Goal: Task Accomplishment & Management: Manage account settings

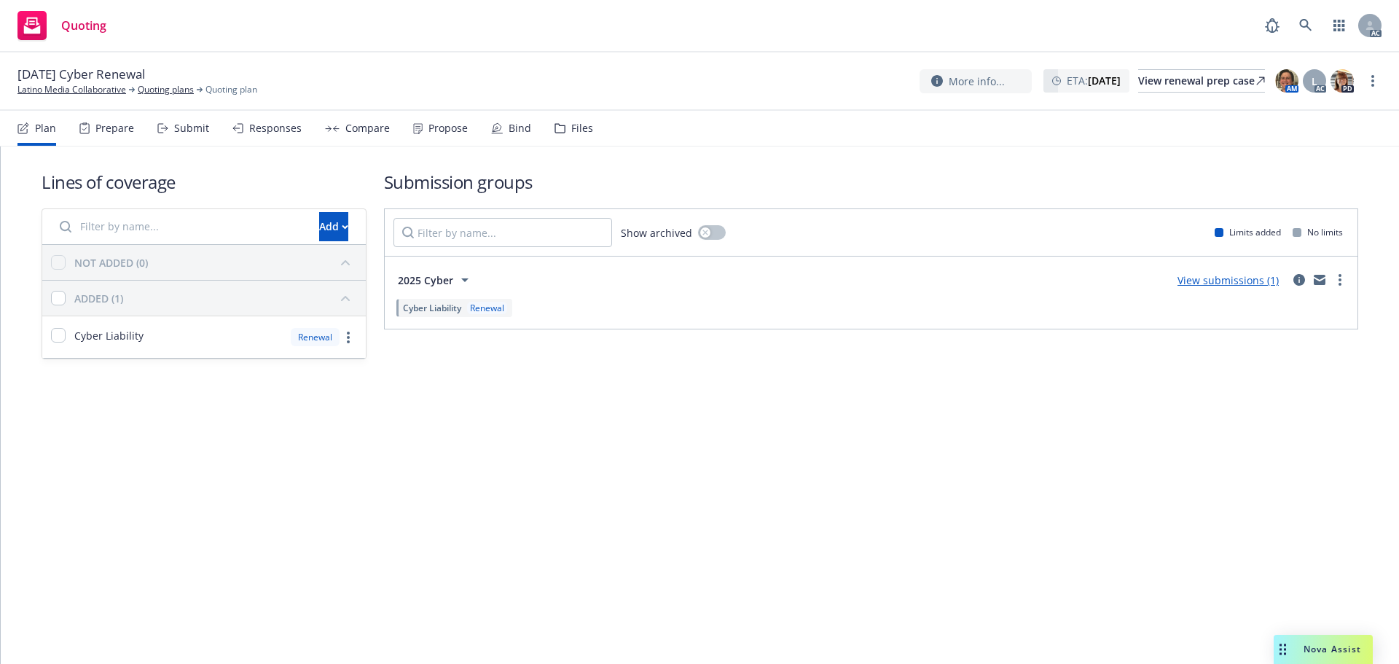
click at [429, 126] on div "Propose" at bounding box center [448, 128] width 39 height 12
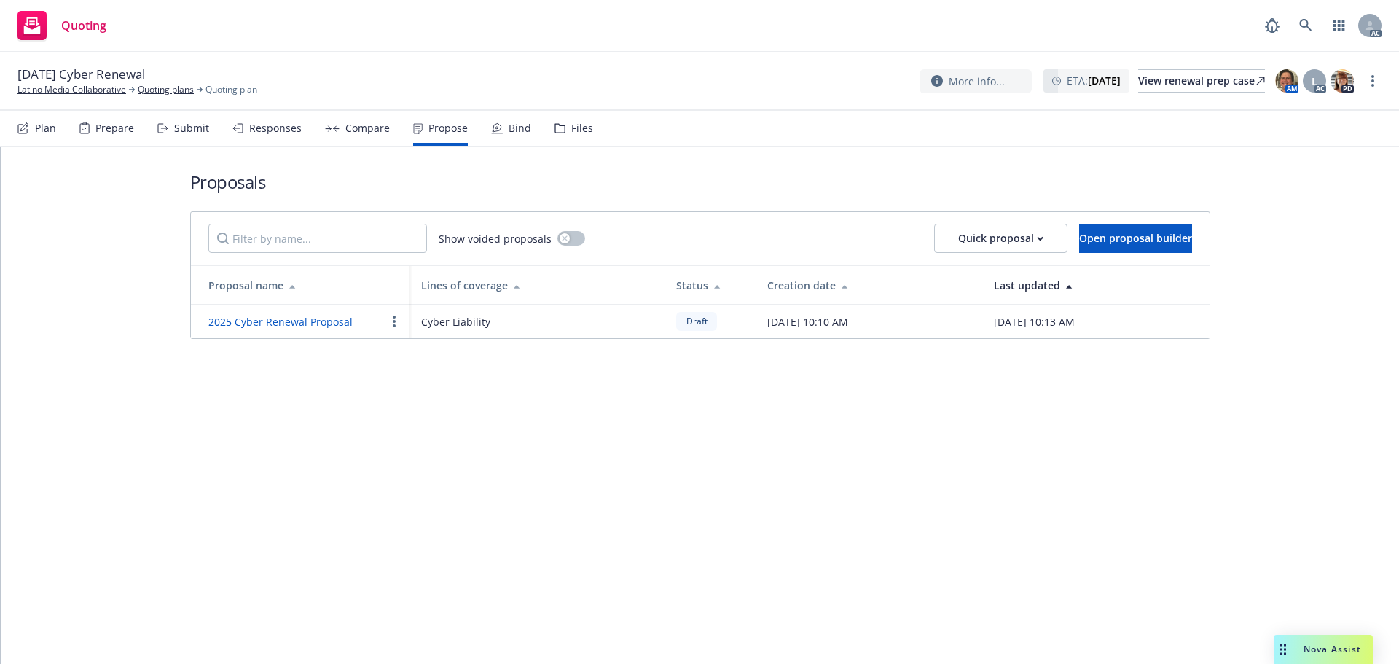
click at [241, 322] on link "2025 Cyber Renewal Proposal" at bounding box center [280, 322] width 144 height 14
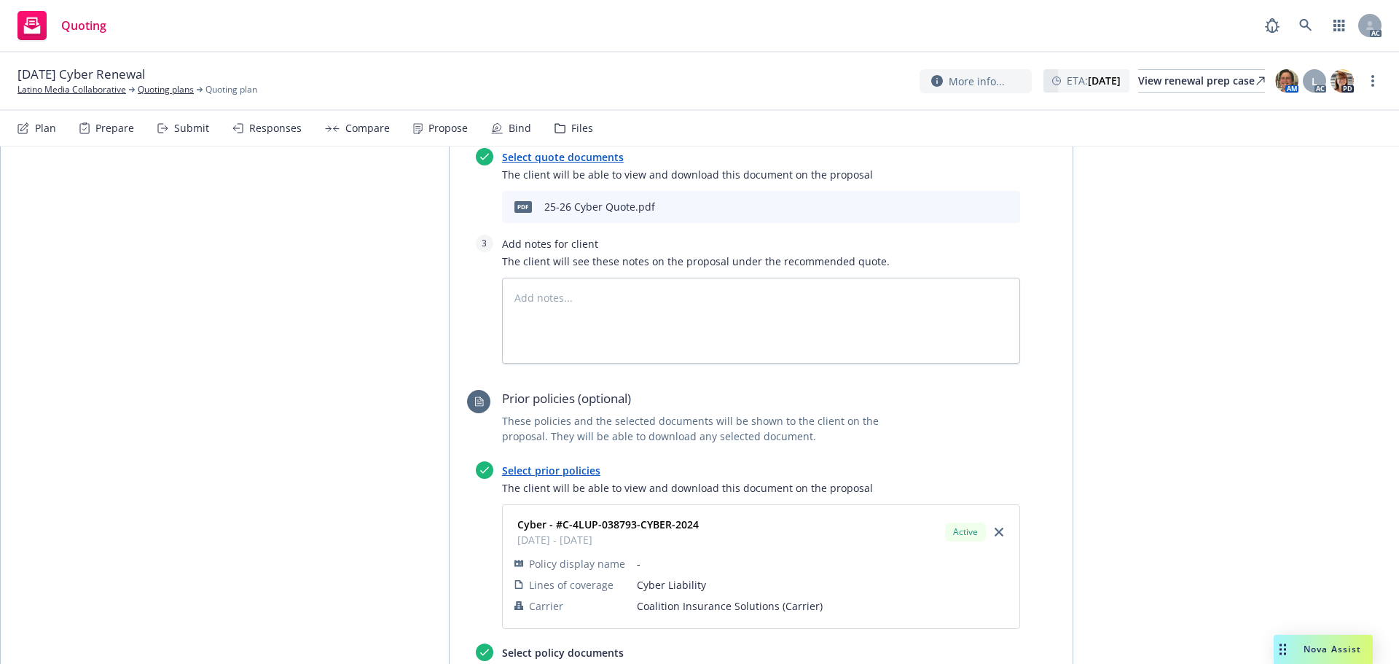
scroll to position [672, 0]
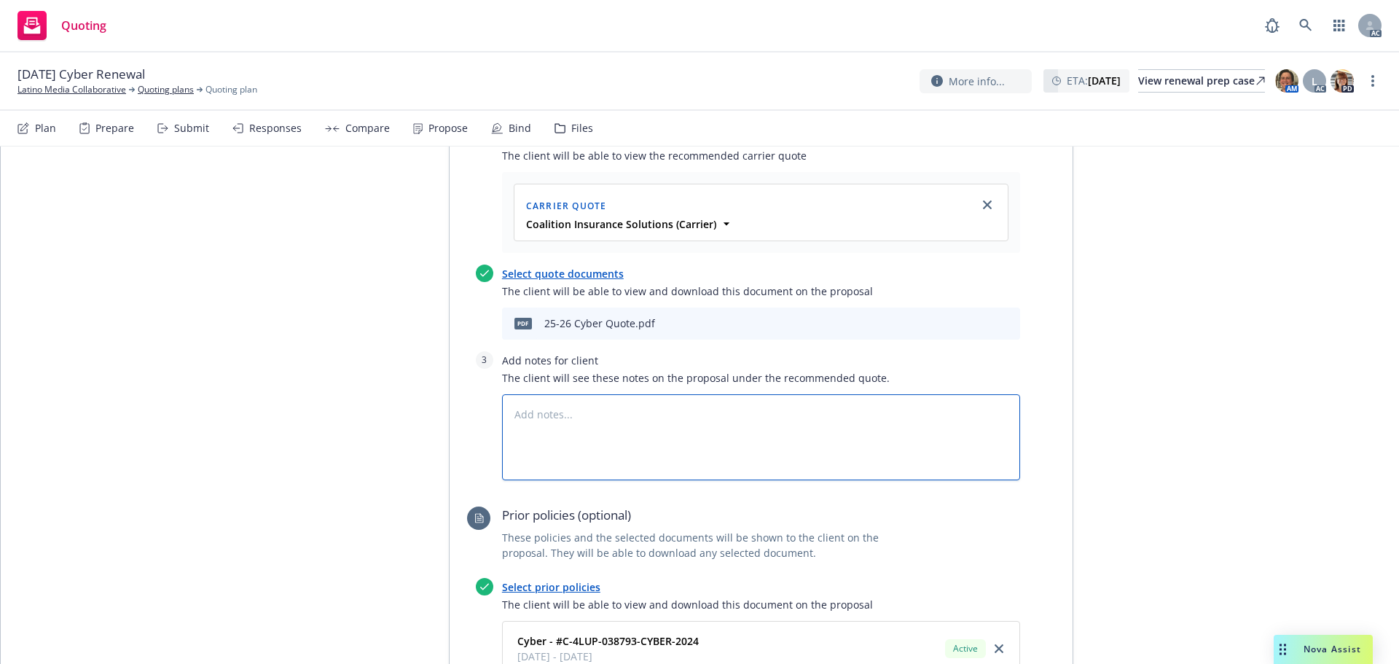
click at [586, 409] on textarea at bounding box center [761, 437] width 518 height 86
type textarea "x"
type textarea "B"
type textarea "x"
type textarea "Bi"
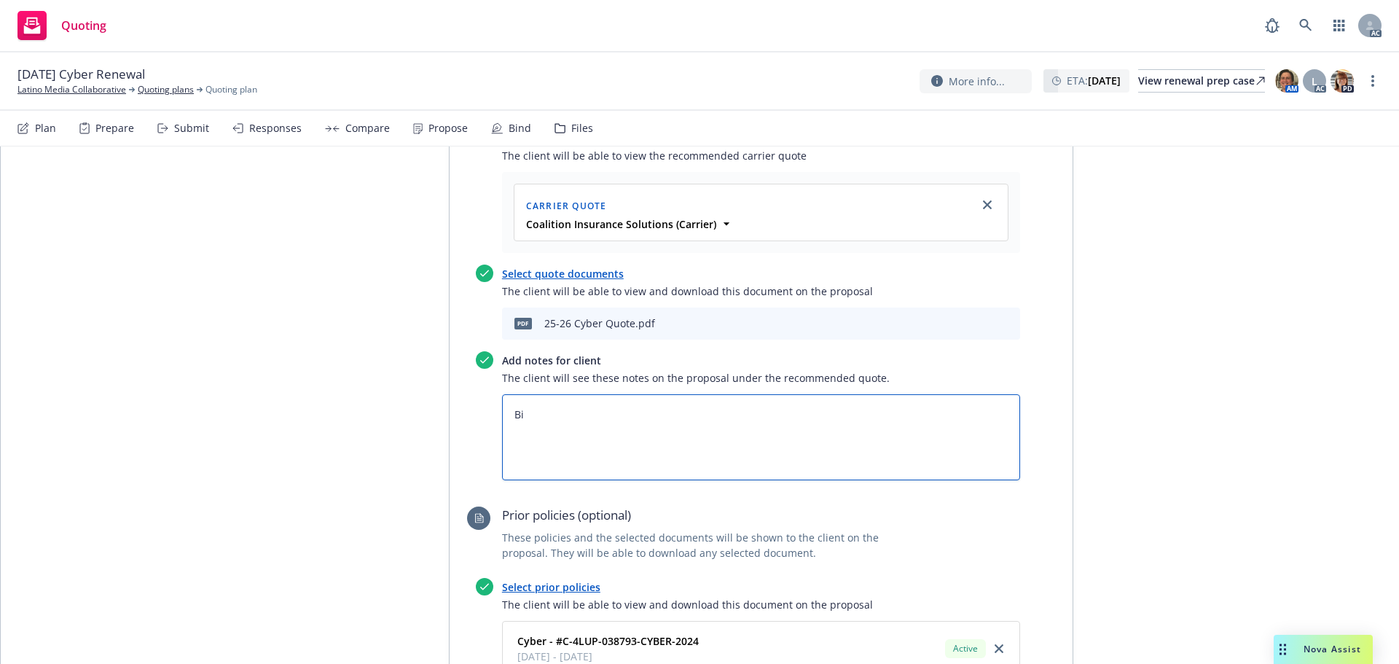
type textarea "x"
type textarea "Bin"
type textarea "x"
type textarea "Bind"
type textarea "x"
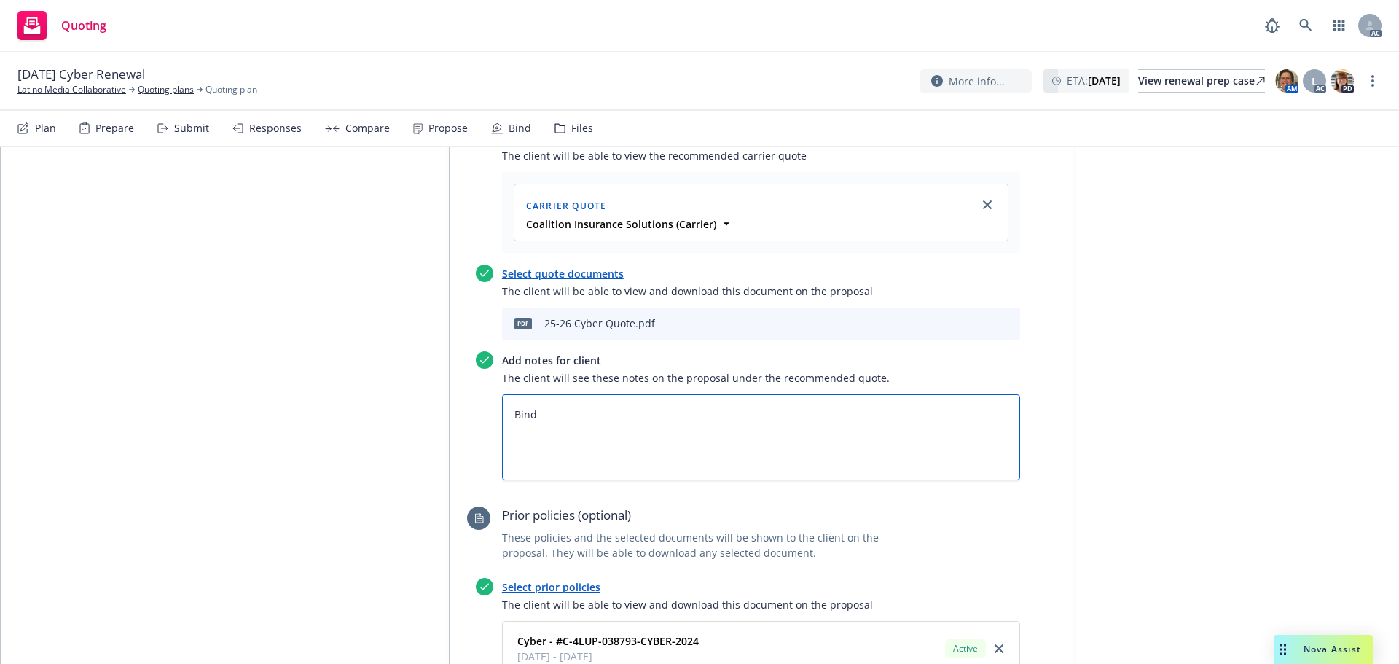
type textarea "Bind"
type textarea "x"
type textarea "Bind S"
type textarea "x"
type textarea "Bind Su"
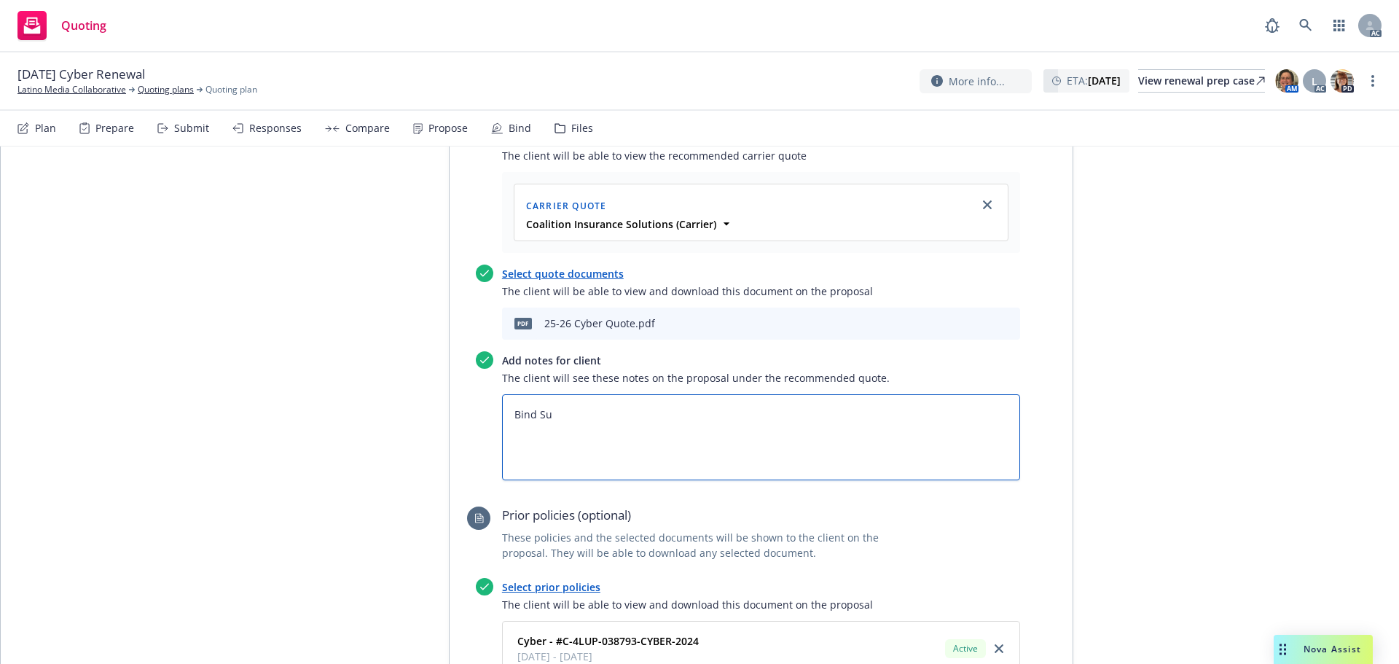
type textarea "x"
type textarea "Bind Sub"
type textarea "x"
type textarea "Bind Subj"
type textarea "x"
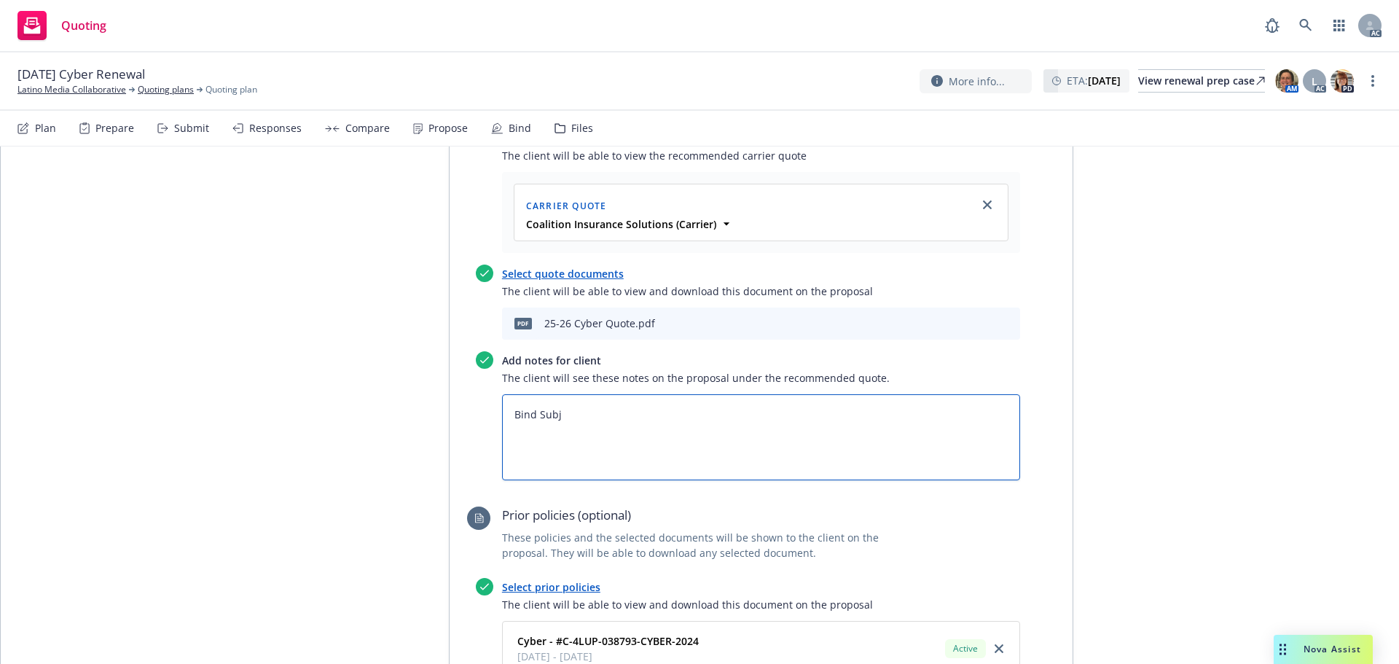
type textarea "Bind Subje"
type textarea "x"
type textarea "Bind Subjec"
type textarea "x"
type textarea "Bind Subject"
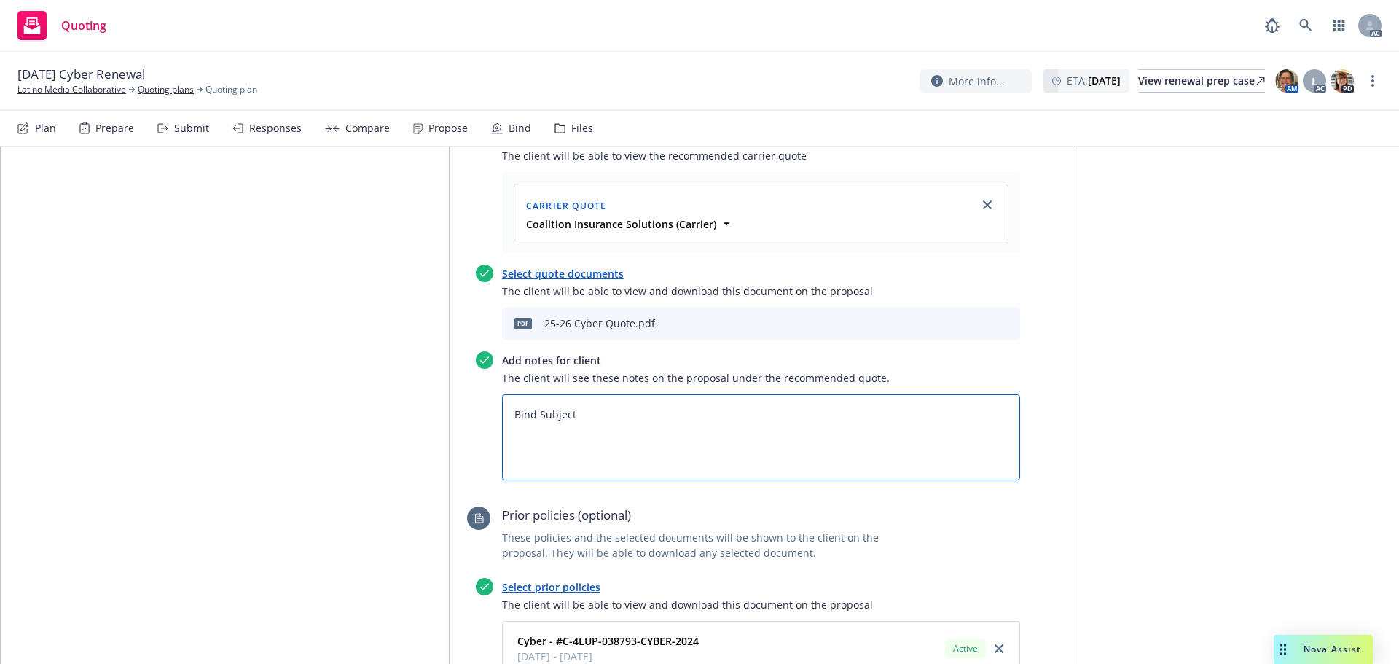
type textarea "x"
type textarea "Bind Subjecti"
type textarea "x"
type textarea "Bind Subjectiv"
type textarea "x"
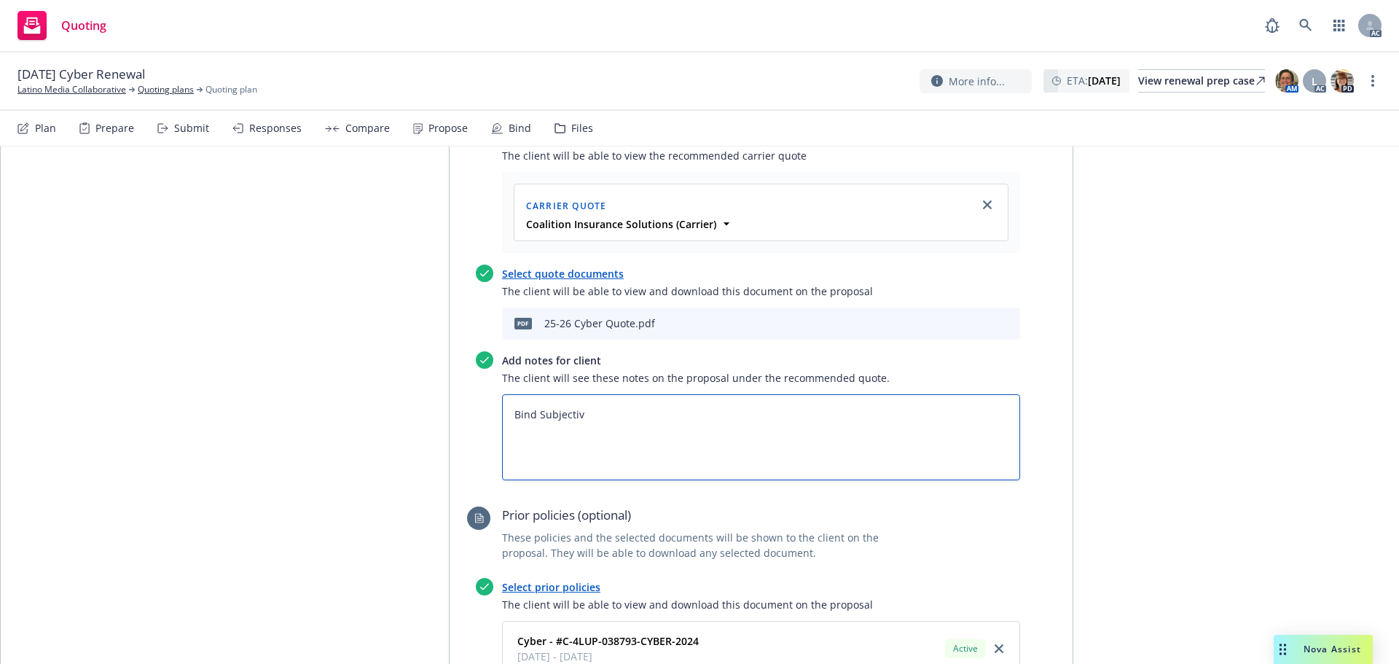
type textarea "Bind Subjectivi"
type textarea "x"
type textarea "Bind Subjectivit"
type textarea "x"
type textarea "Bind Subjectiviti"
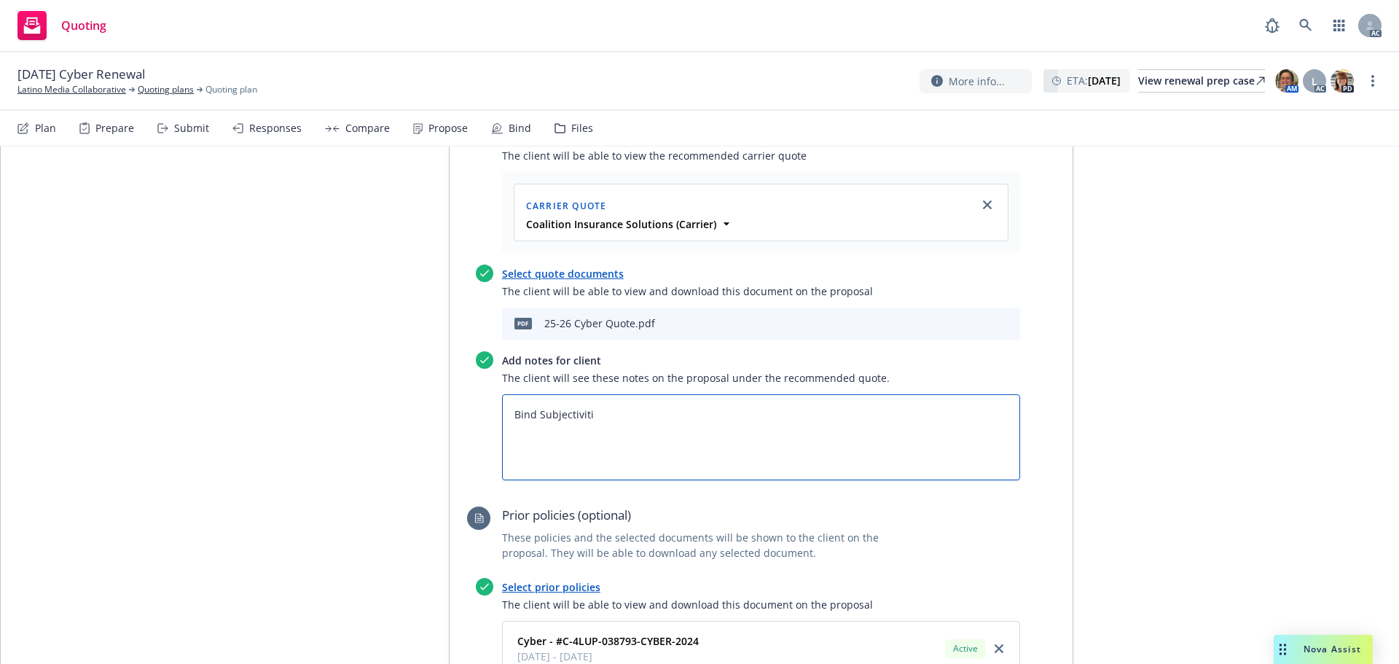
type textarea "x"
type textarea "Bind Subjectivitie"
type textarea "x"
type textarea "Bind Subjectivities"
type textarea "x"
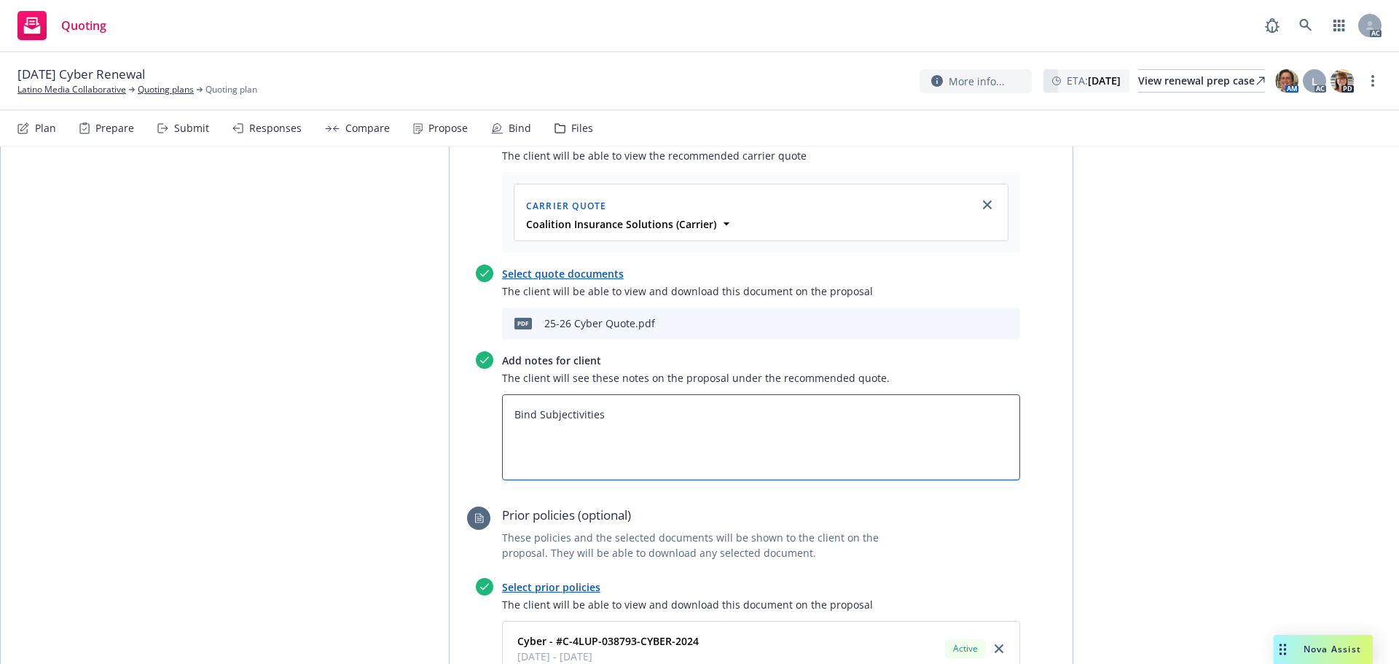
type textarea "Bind Subjectivities:"
type textarea "x"
type textarea "Bind Subjectivities:"
paste textarea "This policy qualifies for automatic renewal and does not require an updated app…"
type textarea "x"
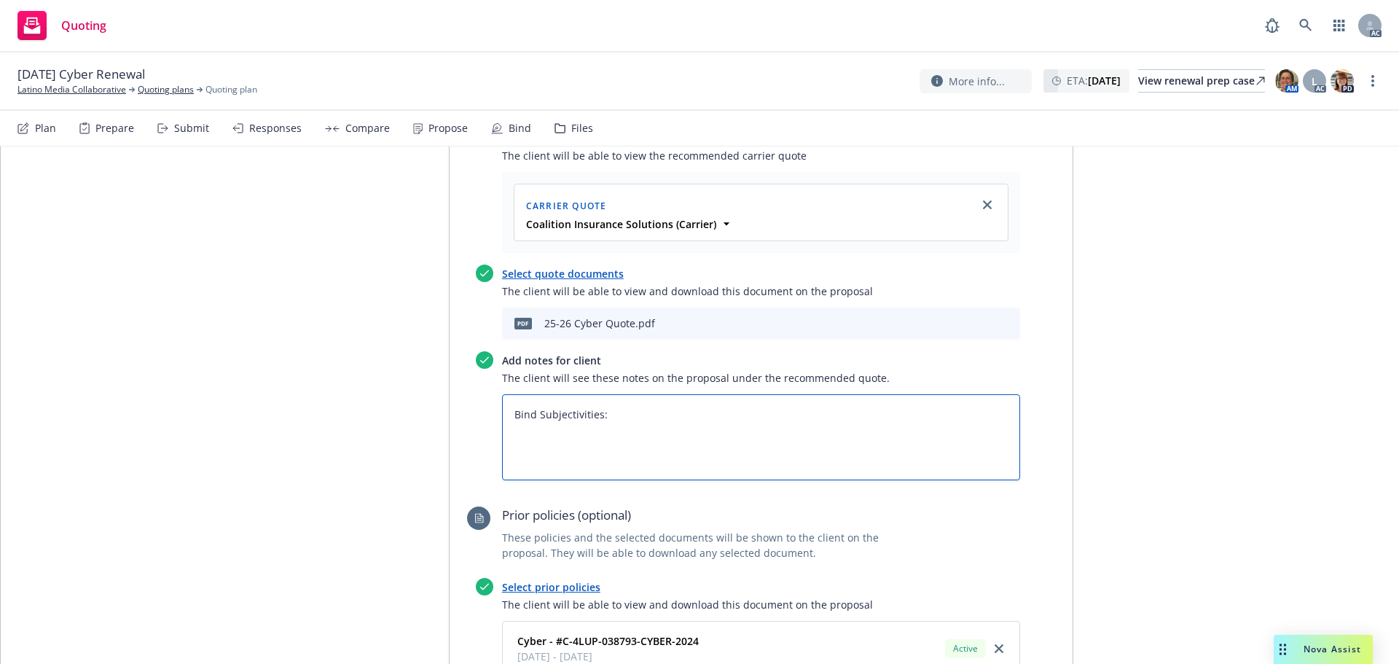
type textarea "Bind Subjectivities: This policy qualifies for automatic renewal and does not r…"
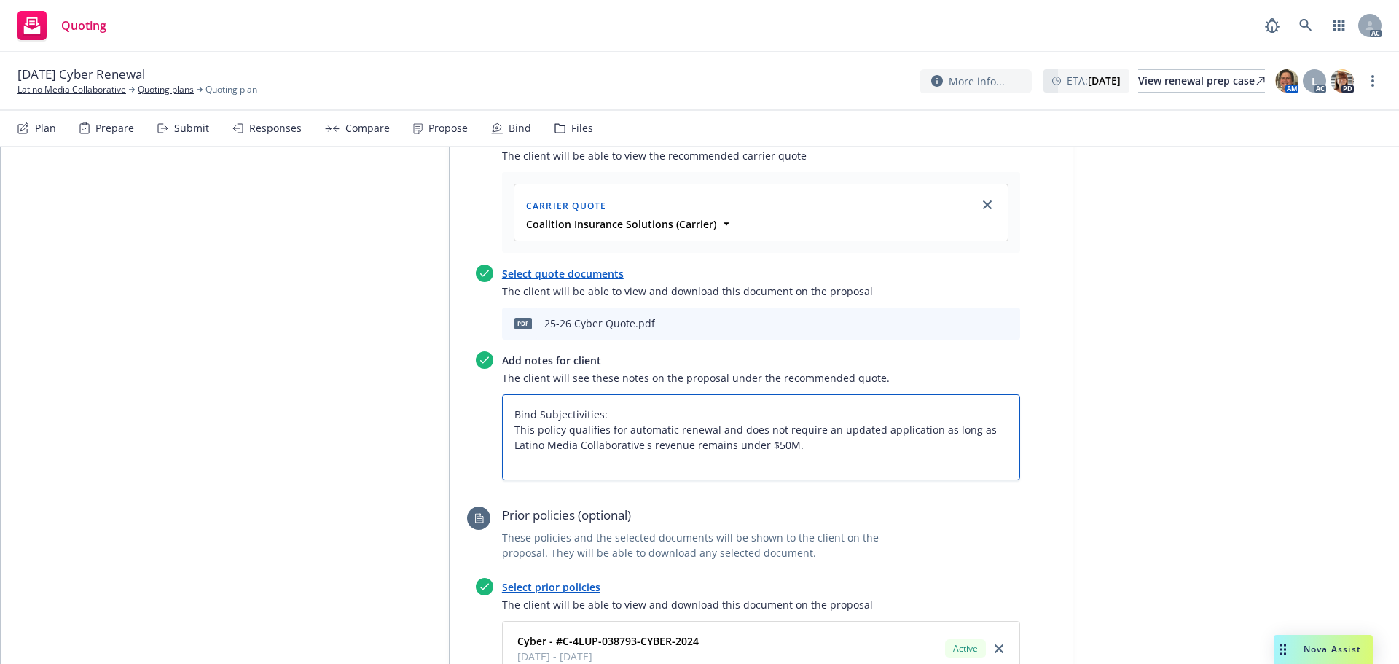
click at [507, 434] on textarea "Bind Subjectivities: This policy qualifies for automatic renewal and does not r…" at bounding box center [761, 437] width 518 height 86
type textarea "x"
type textarea "Bind Subjectivities: 1This policy qualifies for automatic renewal and does not …"
type textarea "x"
type textarea "Bind Subjectivities: 1.This policy qualifies for automatic renewal and does not…"
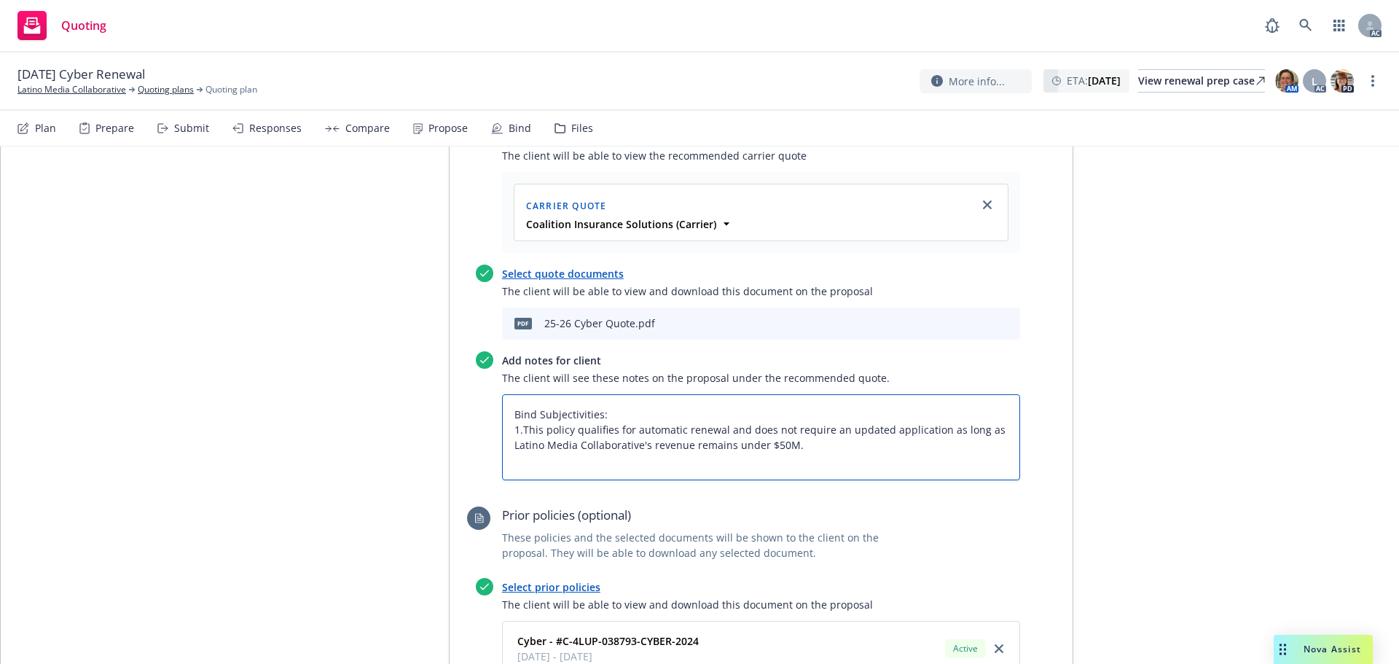
type textarea "x"
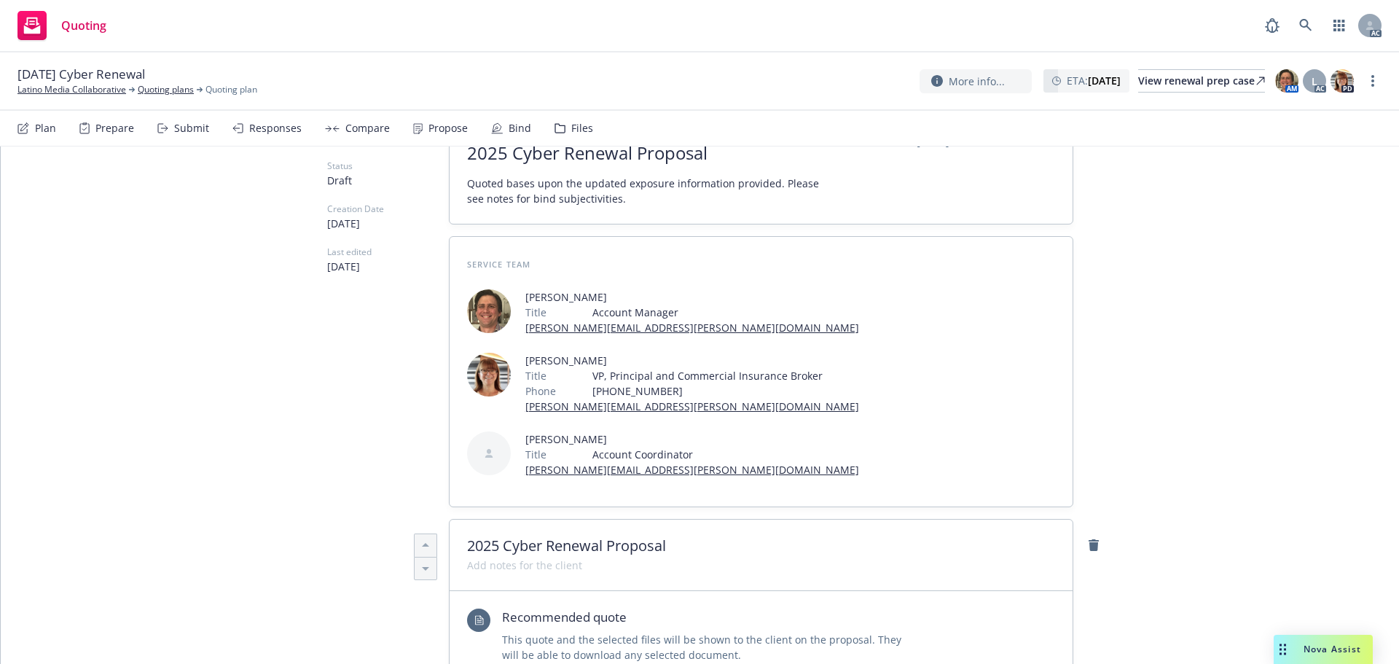
scroll to position [0, 0]
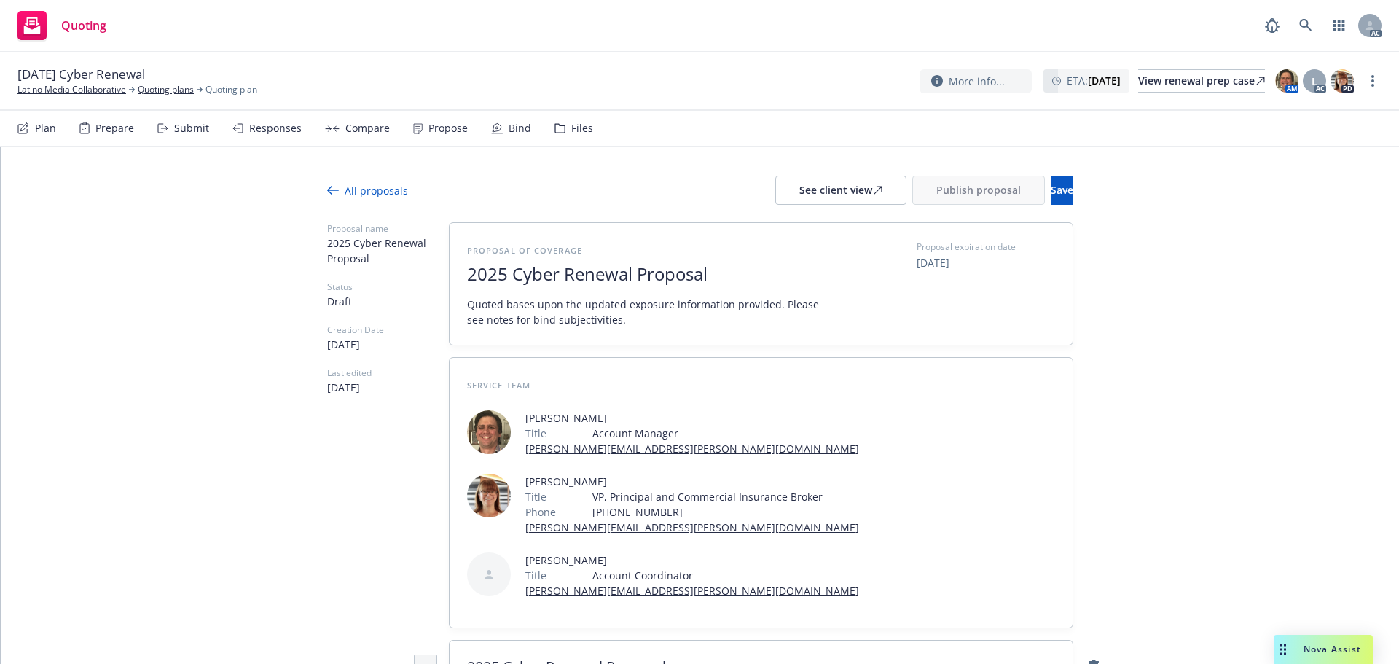
type textarea "Bind Subjectivities: 1. This policy qualifies for automatic renewal and does no…"
click at [1022, 206] on div at bounding box center [700, 213] width 746 height 17
click at [1051, 198] on button "Save" at bounding box center [1062, 190] width 23 height 29
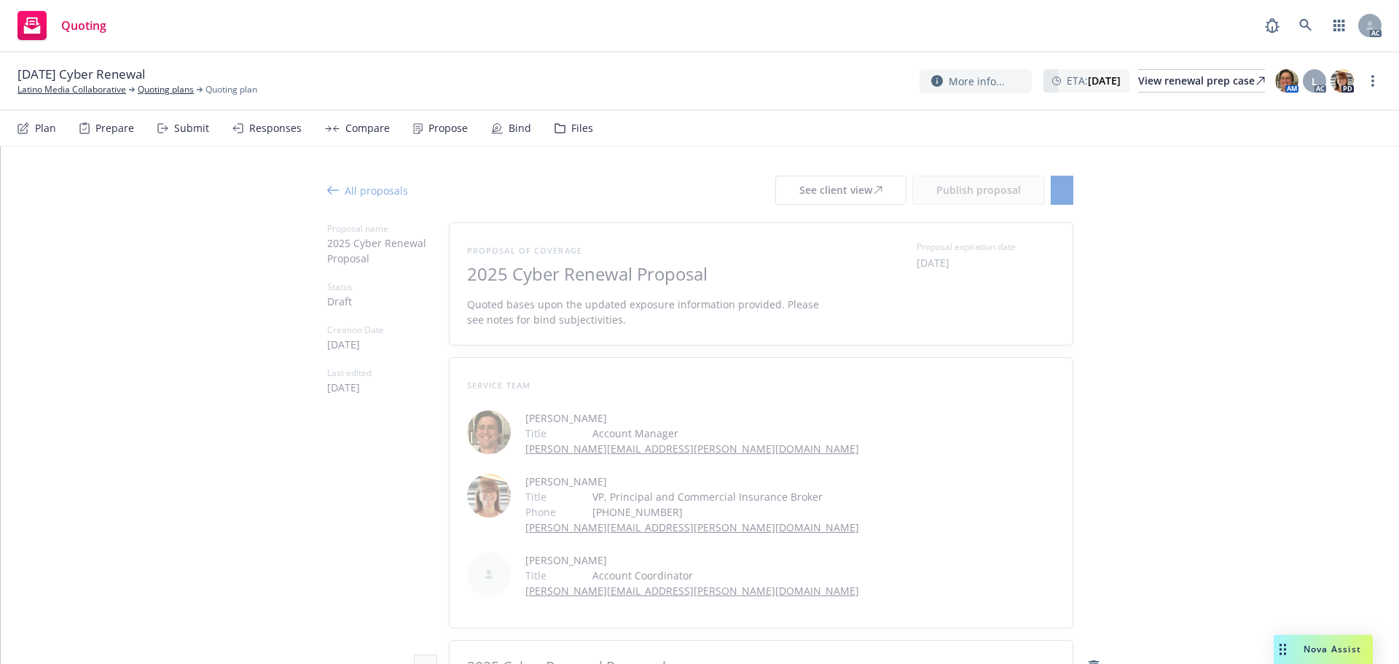
type textarea "x"
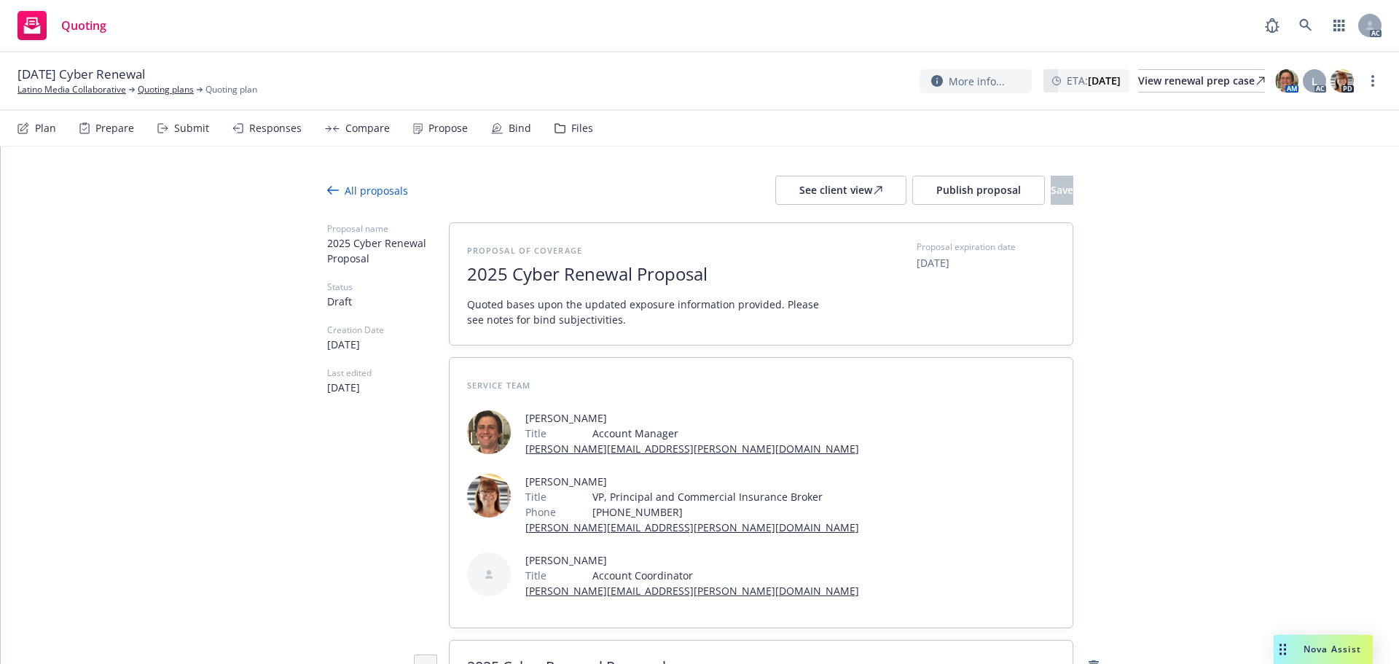
click at [258, 125] on div "Responses" at bounding box center [275, 128] width 52 height 12
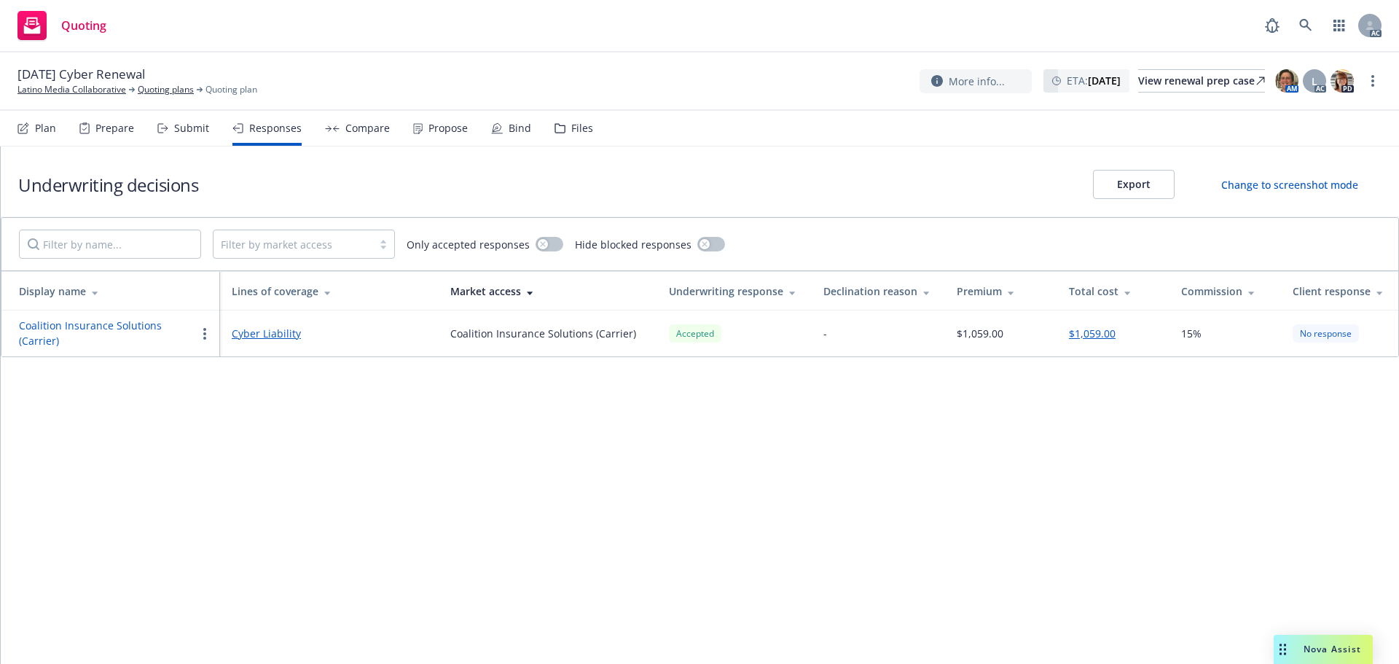
click at [69, 327] on button "Coalition Insurance Solutions (Carrier)" at bounding box center [107, 333] width 177 height 31
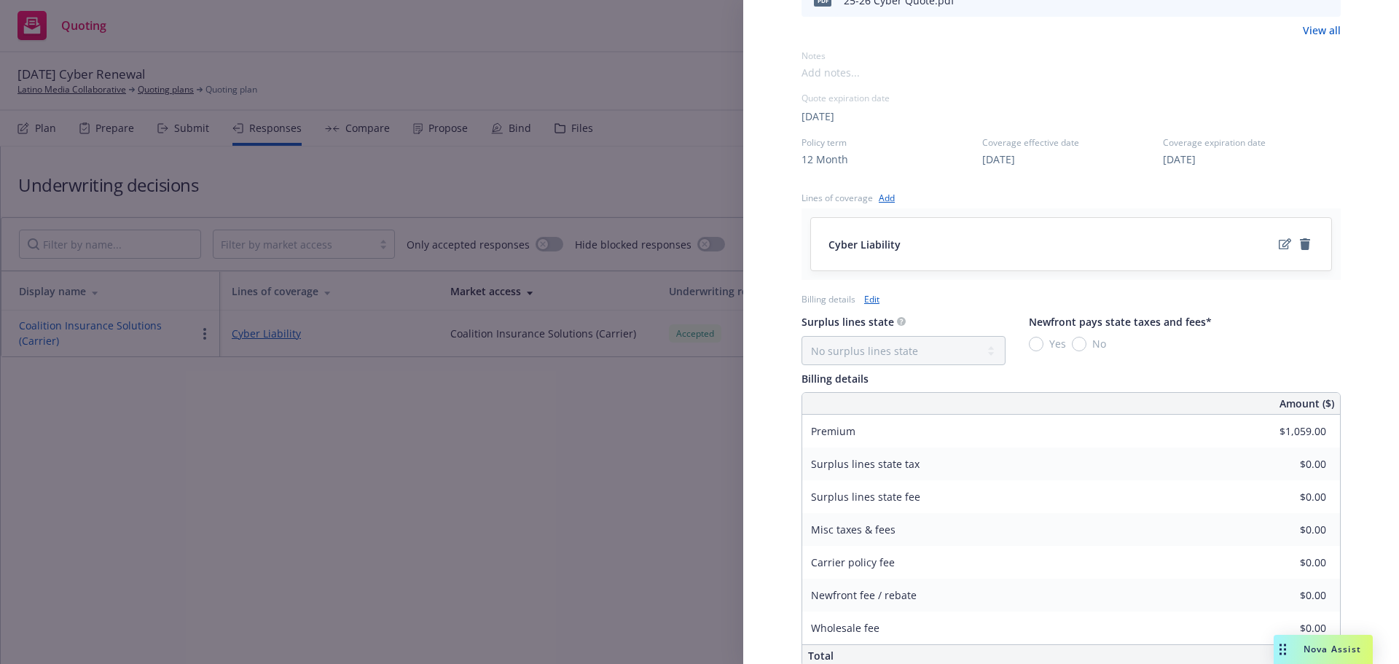
scroll to position [437, 0]
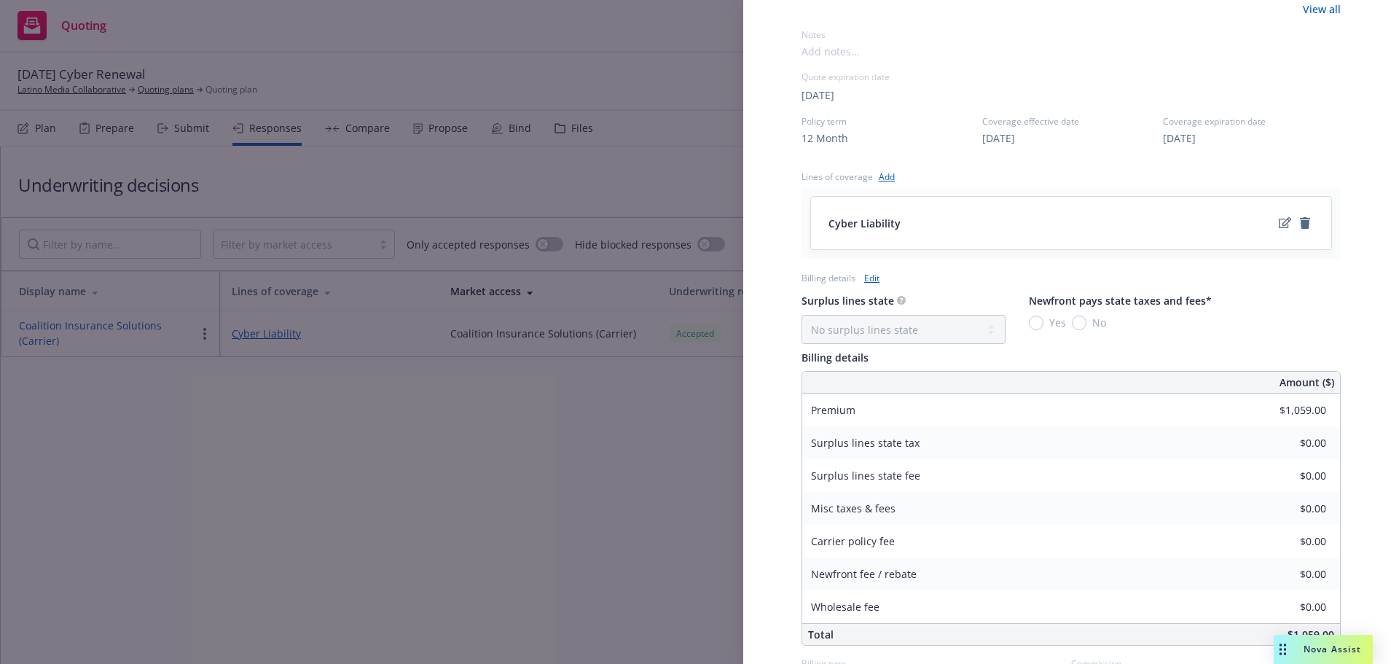
click at [873, 274] on link "Edit" at bounding box center [871, 277] width 15 height 15
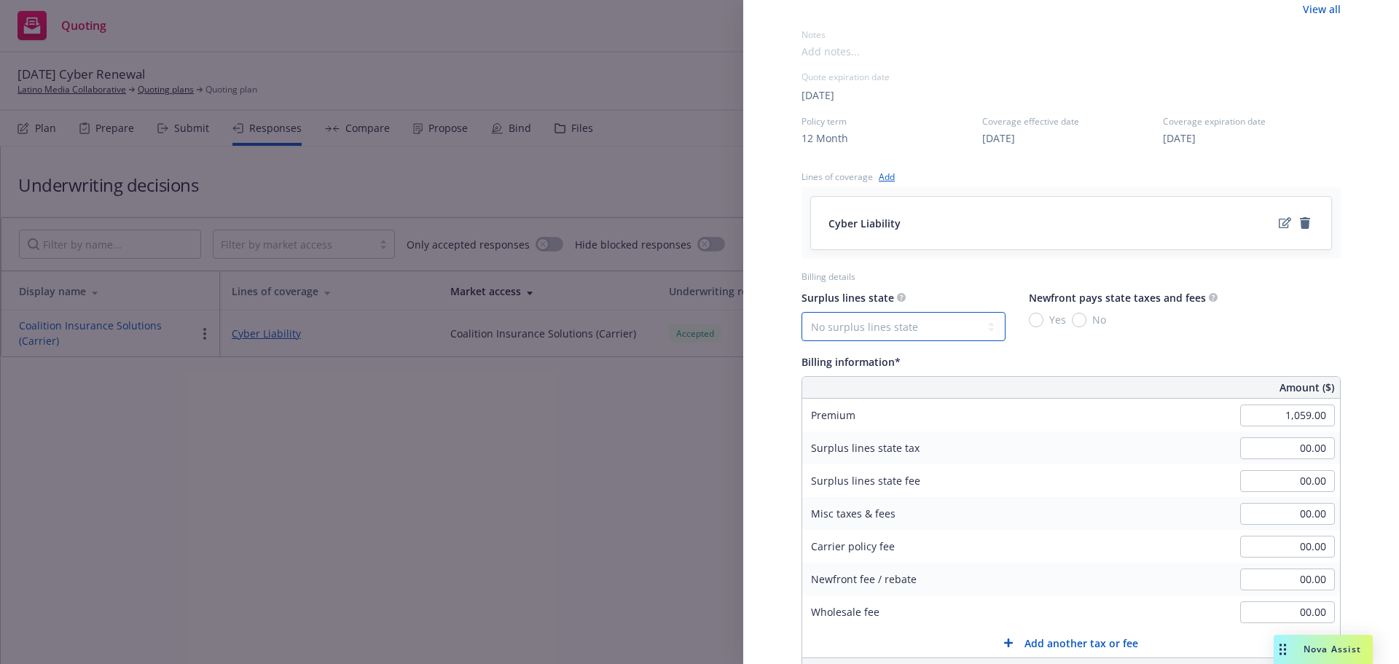
click at [869, 327] on select "No surplus lines state Alaska Alabama Arkansas Arizona California Colorado Conn…" at bounding box center [904, 326] width 204 height 29
select select "CA"
type input "31.77"
type input "1.91"
click at [1076, 317] on input "No" at bounding box center [1079, 320] width 15 height 15
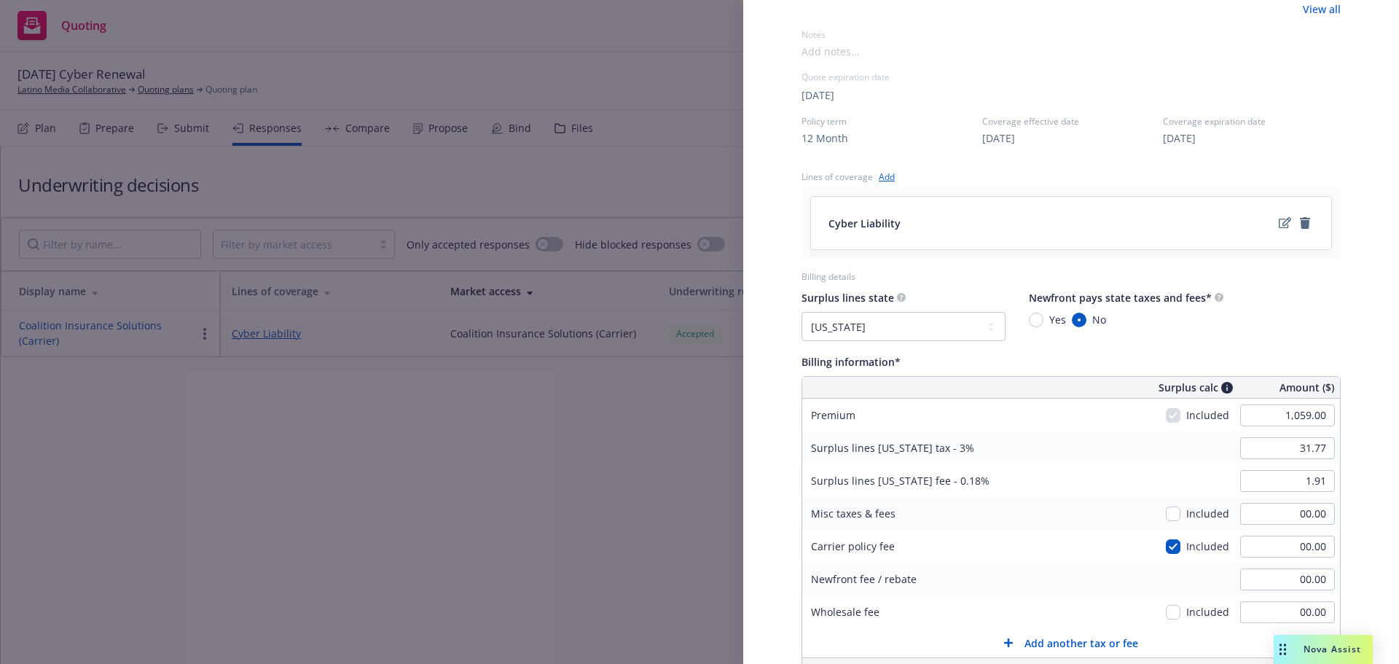
radio input "true"
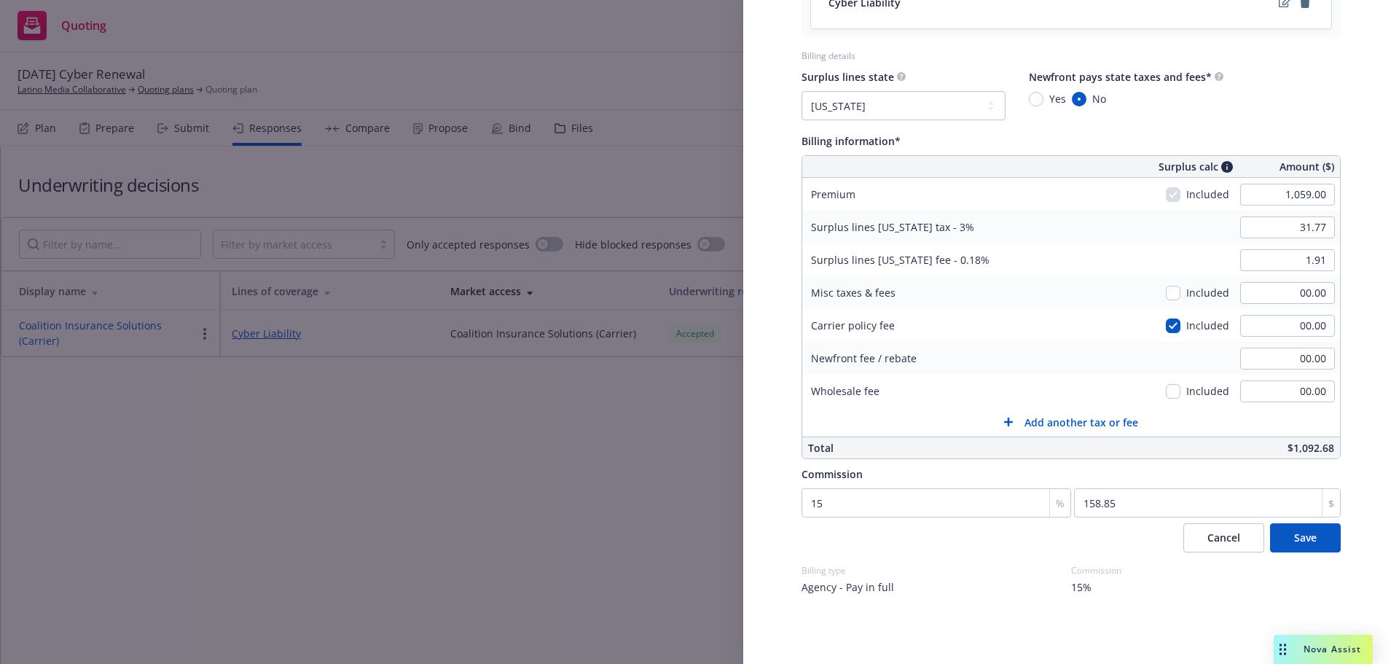
scroll to position [659, 0]
click at [1298, 536] on span "Save" at bounding box center [1305, 537] width 23 height 14
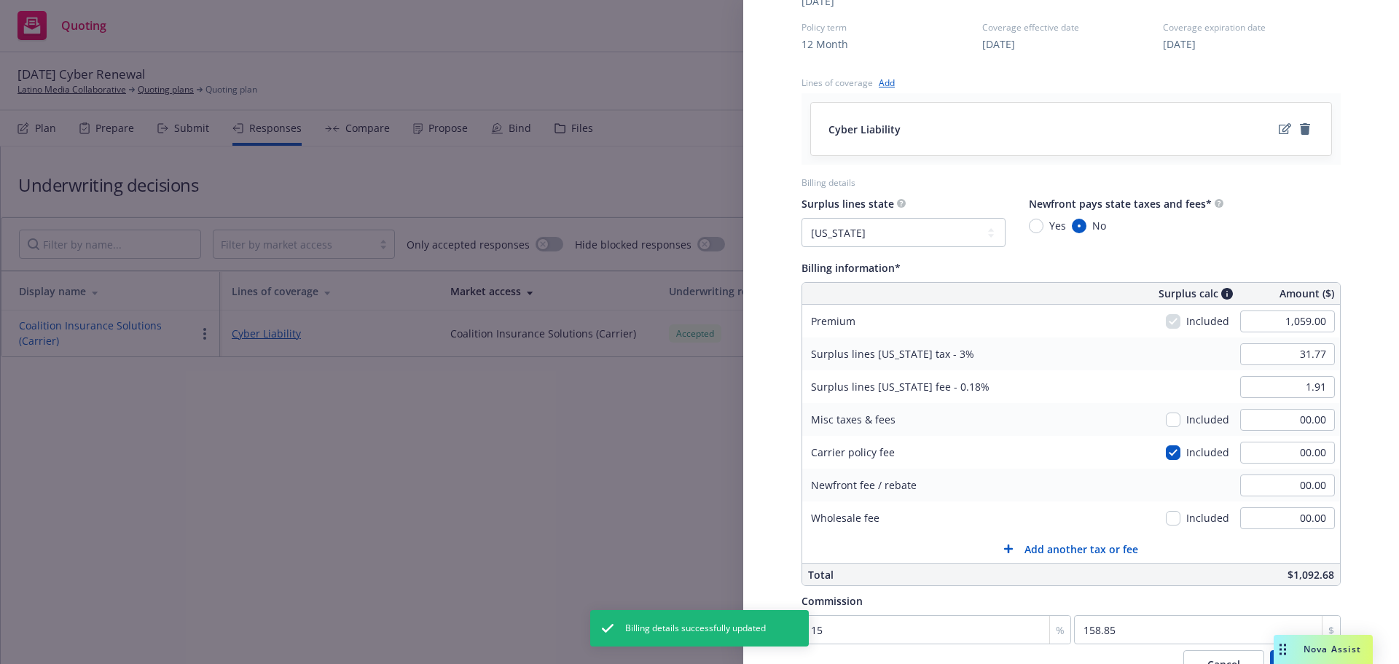
select select "CA"
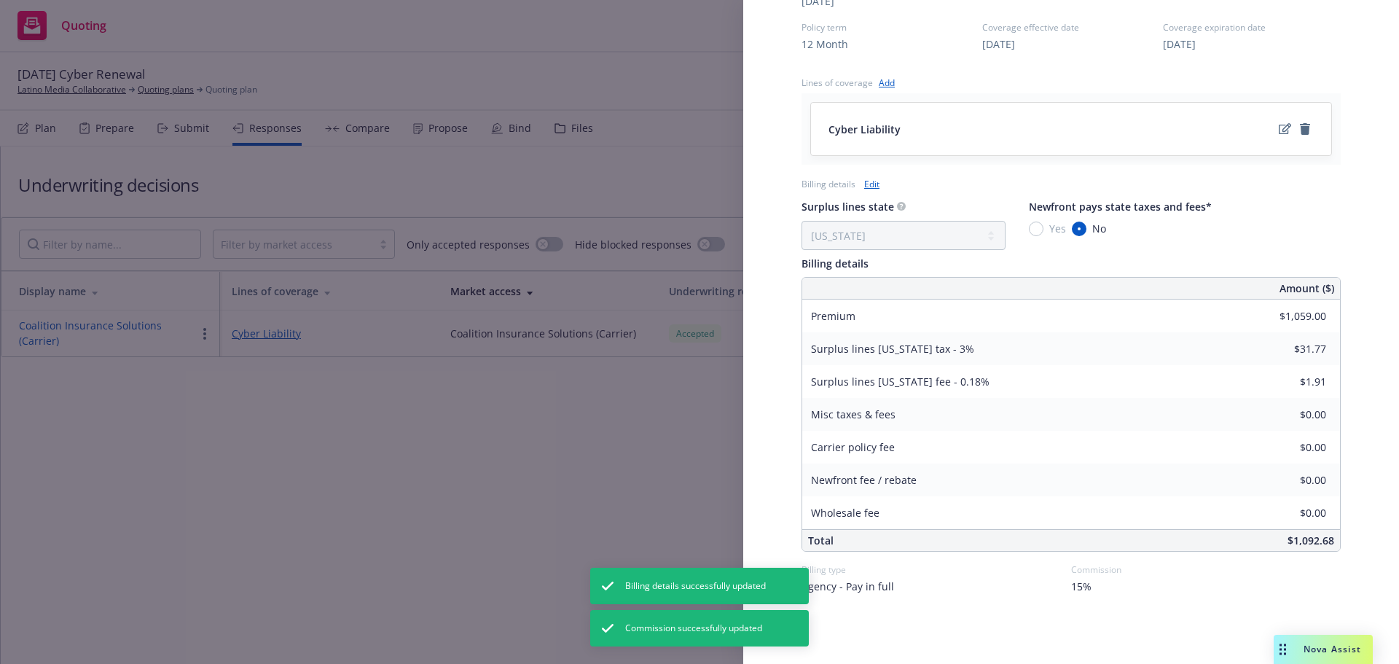
click at [635, 454] on div "Display Name Coalition Insurance Solutions (Carrier) Carrier Coalition Insuranc…" at bounding box center [699, 332] width 1399 height 664
